Goal: Information Seeking & Learning: Learn about a topic

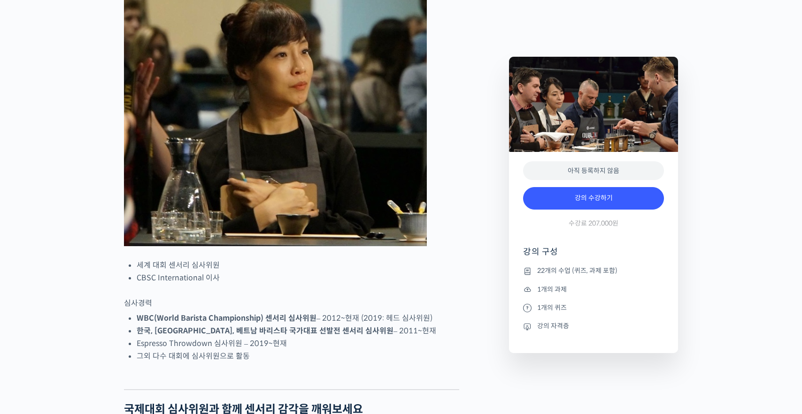
scroll to position [657, 0]
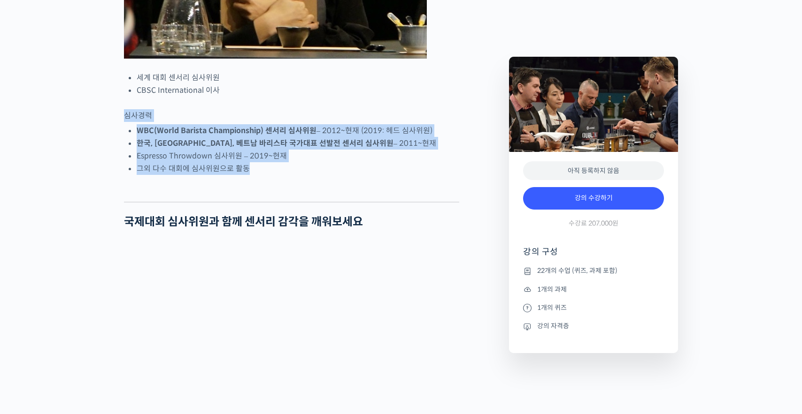
drag, startPoint x: 357, startPoint y: 155, endPoint x: 383, endPoint y: 236, distance: 84.8
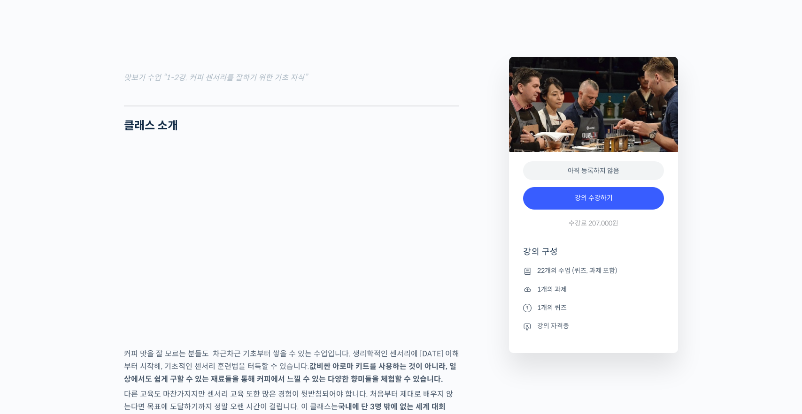
scroll to position [1455, 0]
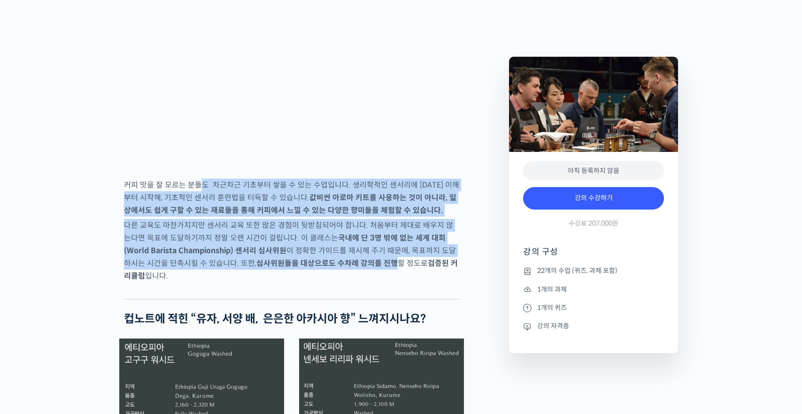
drag, startPoint x: 214, startPoint y: 226, endPoint x: 363, endPoint y: 294, distance: 164.3
click at [363, 269] on strong "심사위원들을 대상으로도 수차례 강의를 진행" at bounding box center [326, 264] width 141 height 10
drag, startPoint x: 363, startPoint y: 294, endPoint x: 246, endPoint y: 219, distance: 138.8
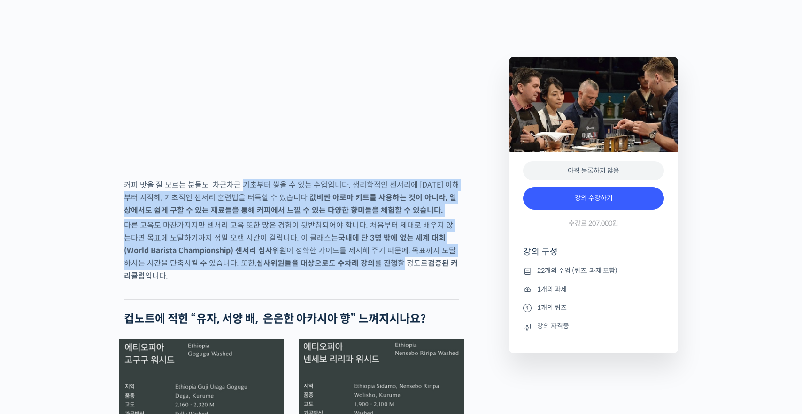
click at [246, 217] on p "커피 맛을 잘 모르는 분들도 차근차근 기초부터 쌓을 수 있는 수업입니다. 생리학적인 센서리에 [DATE] 이해부터 시작해, 기초적인 센서리 …" at bounding box center [291, 198] width 335 height 38
drag, startPoint x: 246, startPoint y: 219, endPoint x: 394, endPoint y: 302, distance: 169.2
click at [394, 283] on p "다른 교육도 마찬가지지만 센서리 교육 또한 많은 경험이 뒷받침되어야 합니다. 처음부터 제대로 배우지 않는다면 목표에 도달하기까지 정말 오랜 시…" at bounding box center [291, 250] width 335 height 63
drag, startPoint x: 394, startPoint y: 302, endPoint x: 203, endPoint y: 219, distance: 208.1
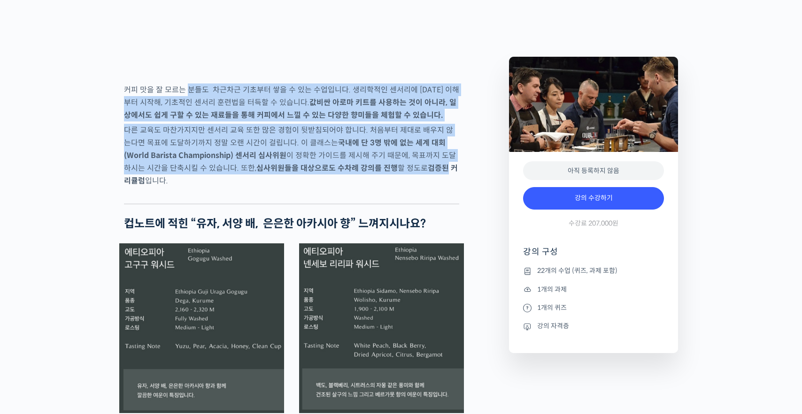
scroll to position [1690, 0]
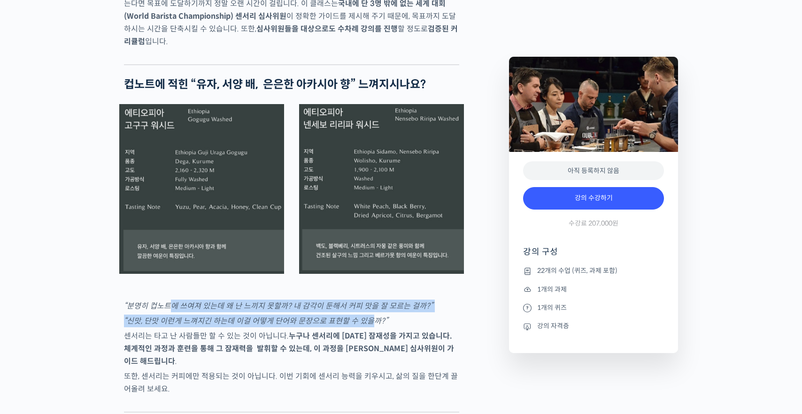
drag, startPoint x: 172, startPoint y: 345, endPoint x: 371, endPoint y: 355, distance: 199.7
click at [371, 326] on em "“신맛, 단맛 이런게 느껴지긴 하는데 이걸 어떻게 단어와 문장으로 표현할 수 있을까?”" at bounding box center [256, 321] width 264 height 10
drag, startPoint x: 371, startPoint y: 355, endPoint x: 163, endPoint y: 344, distance: 208.7
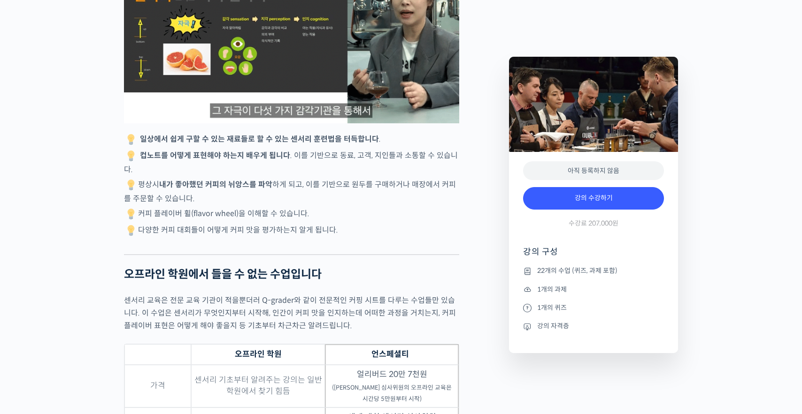
scroll to position [2535, 0]
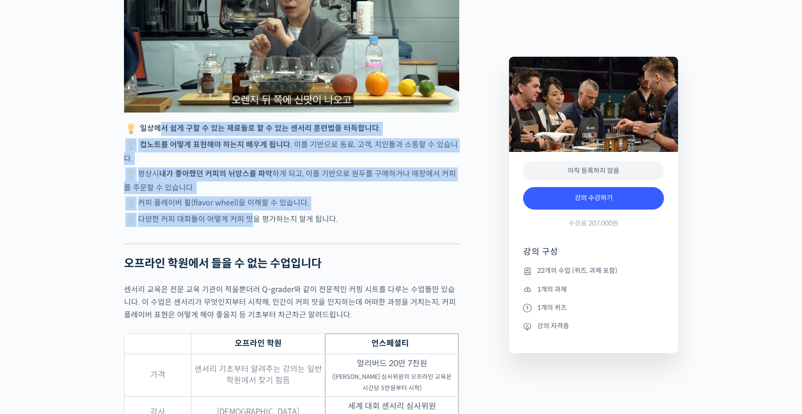
drag, startPoint x: 163, startPoint y: 149, endPoint x: 248, endPoint y: 248, distance: 129.8
click at [248, 248] on div "[PERSON_NAME] 센서리 심사위원을 소개합니다! 세계 대회 센서리 심사위원 CBSC International 이사 심사경력 WBC(Wo…" at bounding box center [291, 316] width 335 height 4929
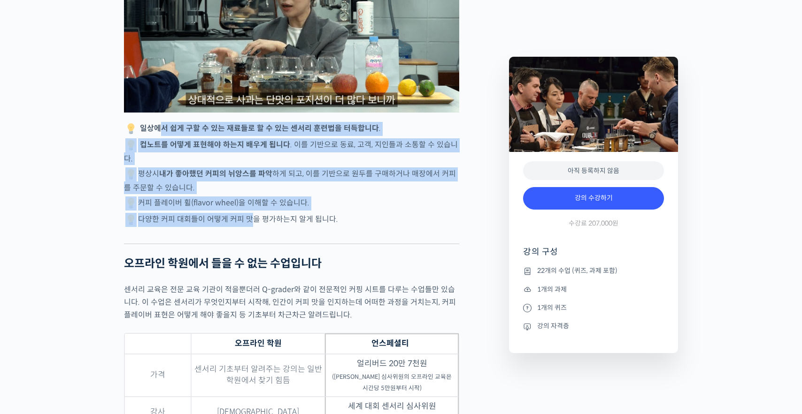
click at [248, 227] on p "다양한 커피 대회들이 어떻게 커피 맛을 평가하는지 알게 됩니다." at bounding box center [291, 220] width 335 height 14
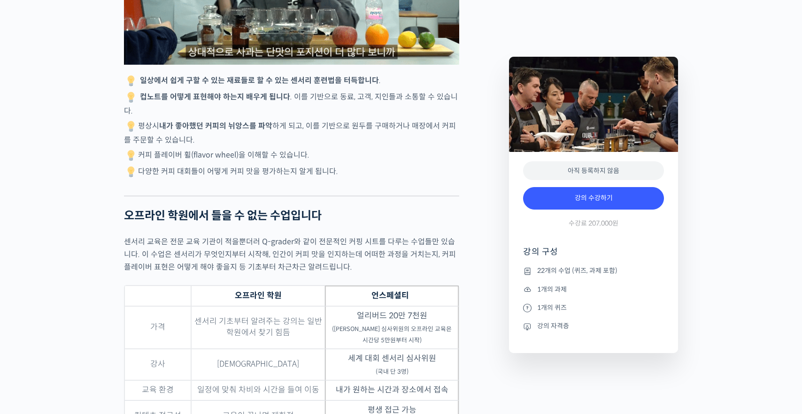
scroll to position [2629, 0]
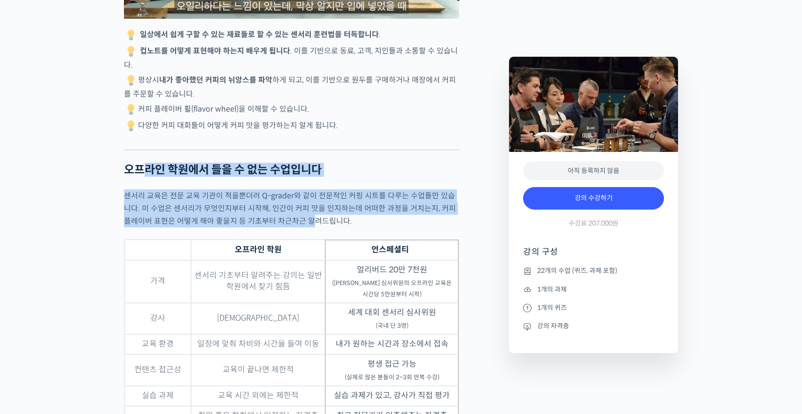
drag, startPoint x: 150, startPoint y: 189, endPoint x: 294, endPoint y: 243, distance: 153.9
click at [294, 243] on div "[PERSON_NAME] 센서리 심사위원을 소개합니다! 세계 대회 센서리 심사위원 CBSC International 이사 심사경력 WBC(Wo…" at bounding box center [291, 222] width 335 height 4929
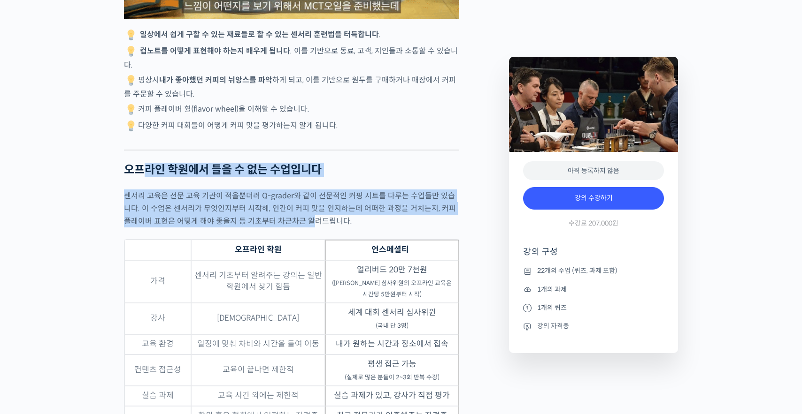
click at [294, 228] on p "센서리 교육은 전문 교육 기관이 적을뿐더러 Q-grader와 같이 전문적인 커핑 시트를 다루는 수업들만 있습니다. 이 수업은 센서리가 무엇인지…" at bounding box center [291, 209] width 335 height 38
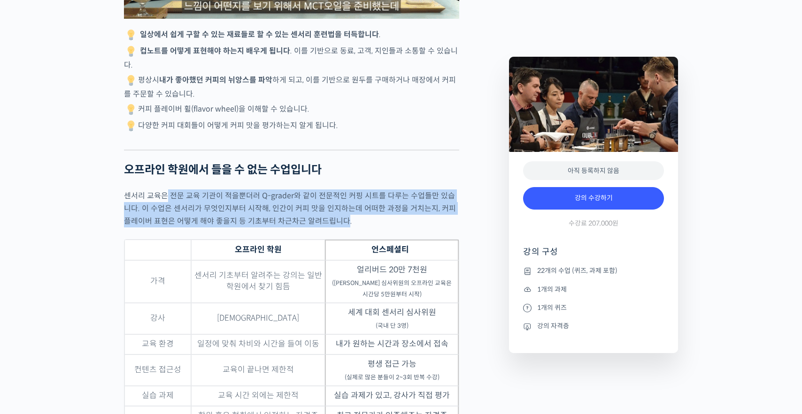
drag, startPoint x: 294, startPoint y: 243, endPoint x: 167, endPoint y: 220, distance: 129.4
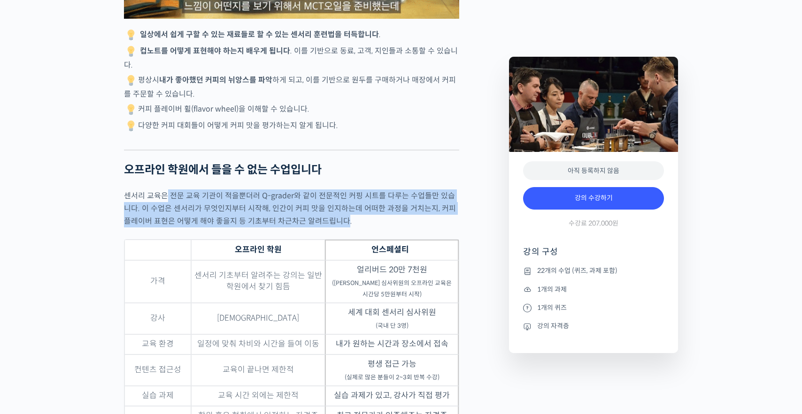
click at [167, 220] on p "센서리 교육은 전문 교육 기관이 적을뿐더러 Q-grader와 같이 전문적인 커핑 시트를 다루는 수업들만 있습니다. 이 수업은 센서리가 무엇인지…" at bounding box center [291, 209] width 335 height 38
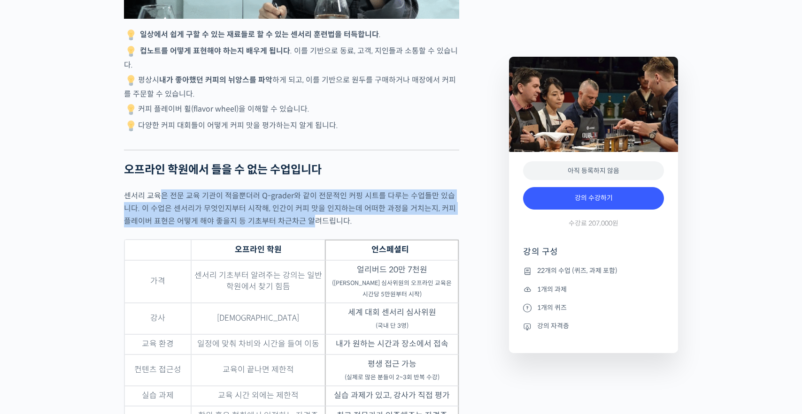
drag, startPoint x: 160, startPoint y: 220, endPoint x: 296, endPoint y: 250, distance: 139.4
click at [296, 228] on p "센서리 교육은 전문 교육 기관이 적을뿐더러 Q-grader와 같이 전문적인 커핑 시트를 다루는 수업들만 있습니다. 이 수업은 센서리가 무엇인지…" at bounding box center [291, 209] width 335 height 38
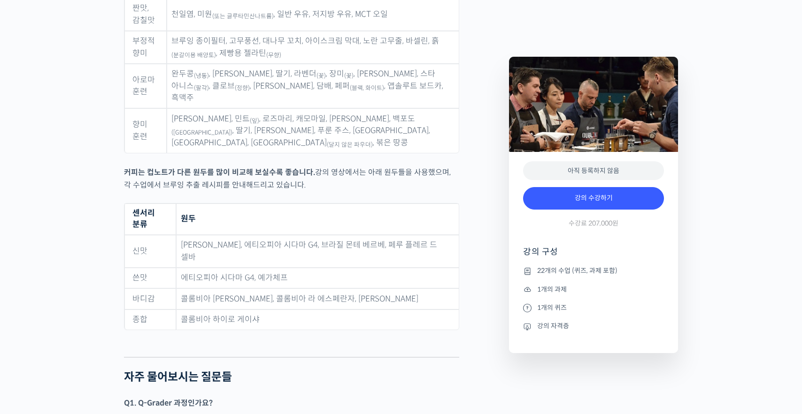
scroll to position [4647, 0]
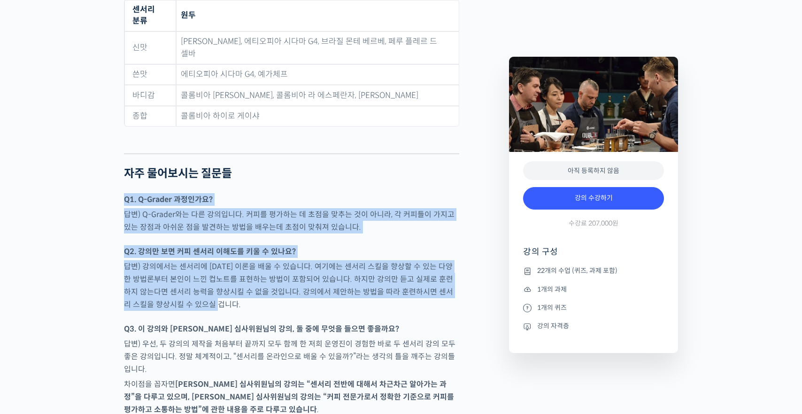
drag, startPoint x: 305, startPoint y: 134, endPoint x: 381, endPoint y: 273, distance: 158.6
click at [304, 261] on p "답변) 강의에서는 센서리에 [DATE] 이론을 배울 수 있습니다. 여기에는 센서리 스킬을 향상할 수 있는 다양한 방법론부터 본인이 느낀 컵노트…" at bounding box center [291, 286] width 335 height 51
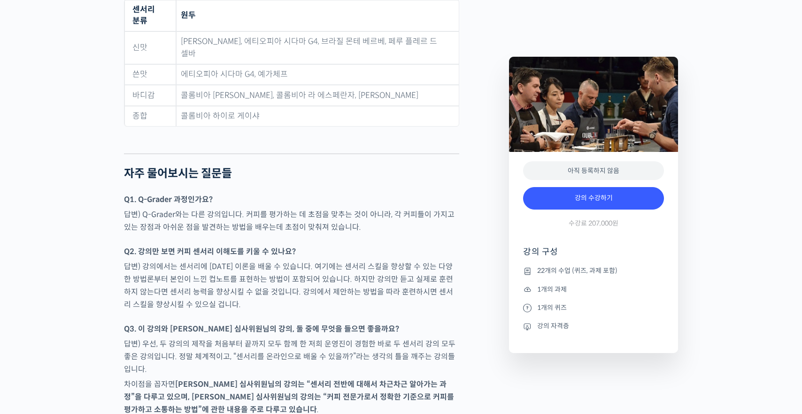
click at [142, 195] on strong "Q1. Q-Grader 과정인가요?" at bounding box center [168, 200] width 89 height 10
drag, startPoint x: 142, startPoint y: 163, endPoint x: 157, endPoint y: 163, distance: 15.0
click at [157, 195] on strong "Q1. Q-Grader 과정인가요?" at bounding box center [168, 200] width 89 height 10
click at [140, 195] on strong "Q1. Q-Grader 과정인가요?" at bounding box center [168, 200] width 89 height 10
drag, startPoint x: 140, startPoint y: 163, endPoint x: 153, endPoint y: 165, distance: 12.8
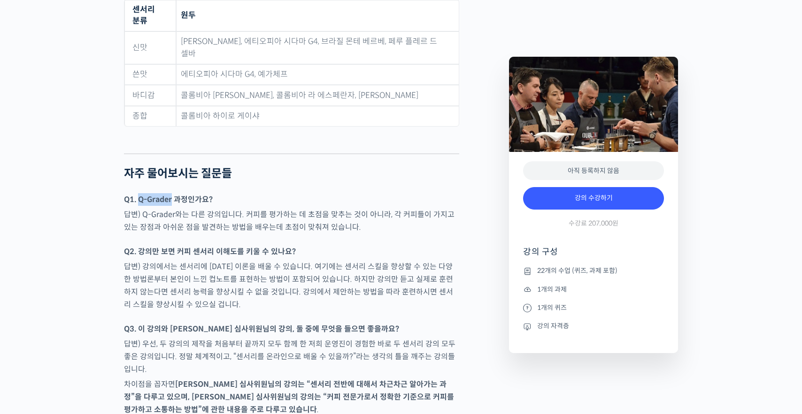
click at [153, 195] on strong "Q1. Q-Grader 과정인가요?" at bounding box center [168, 200] width 89 height 10
